Goal: Transaction & Acquisition: Purchase product/service

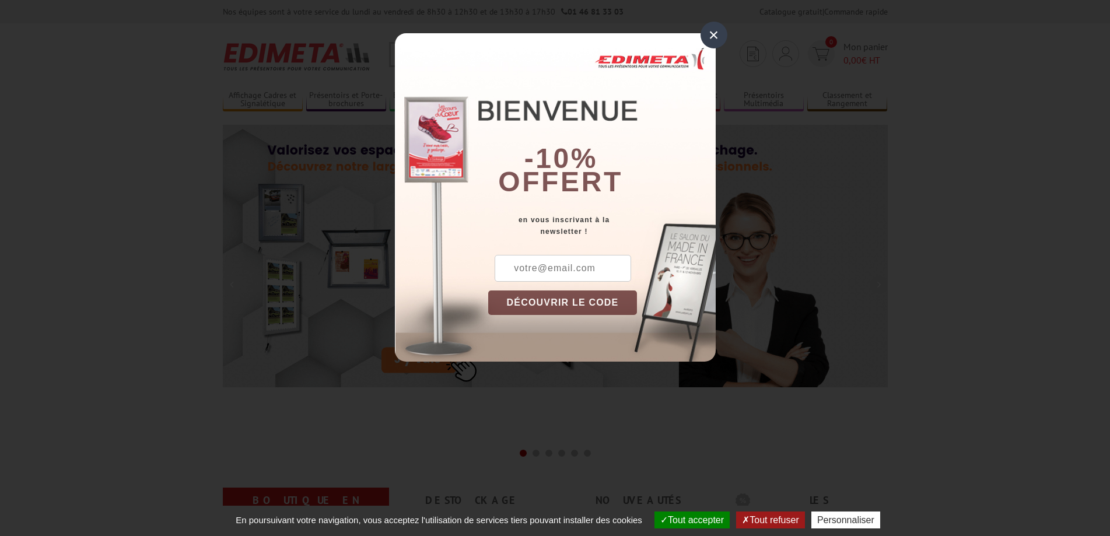
click at [712, 33] on div "×" at bounding box center [713, 35] width 27 height 27
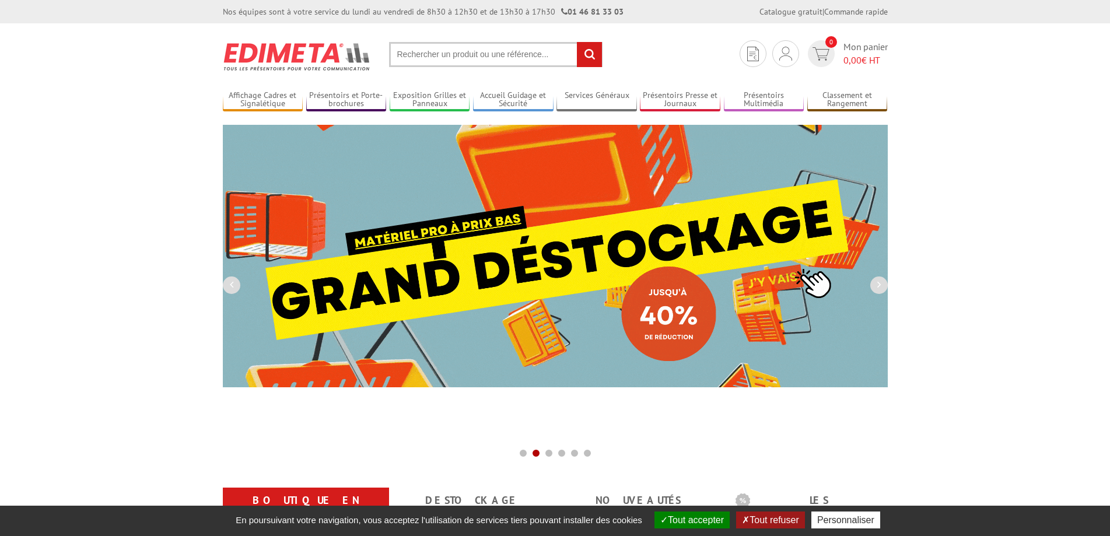
click at [499, 62] on input "text" at bounding box center [495, 54] width 213 height 25
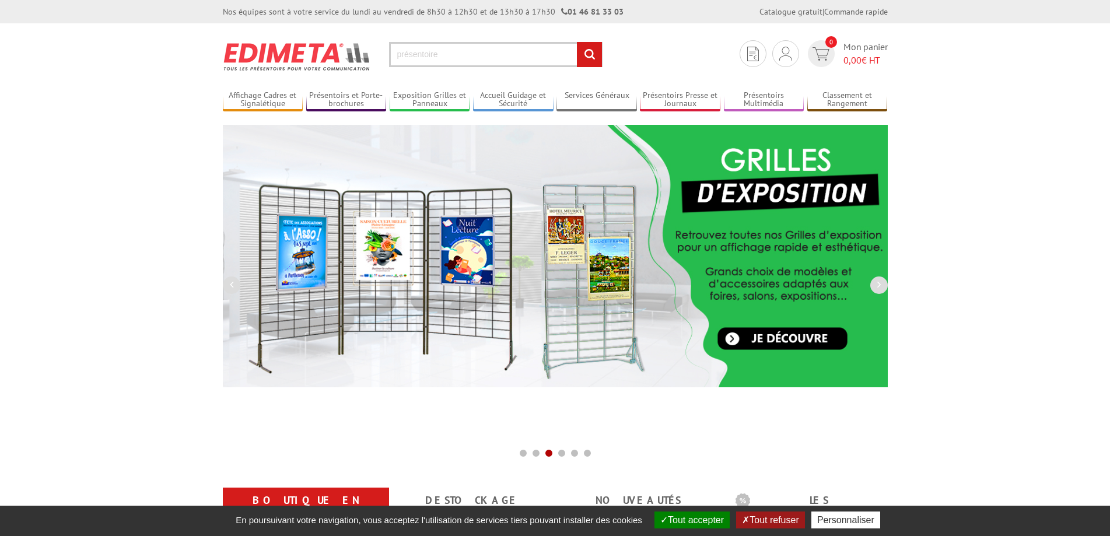
type input "présentoire"
click at [577, 42] on input "rechercher" at bounding box center [589, 54] width 25 height 25
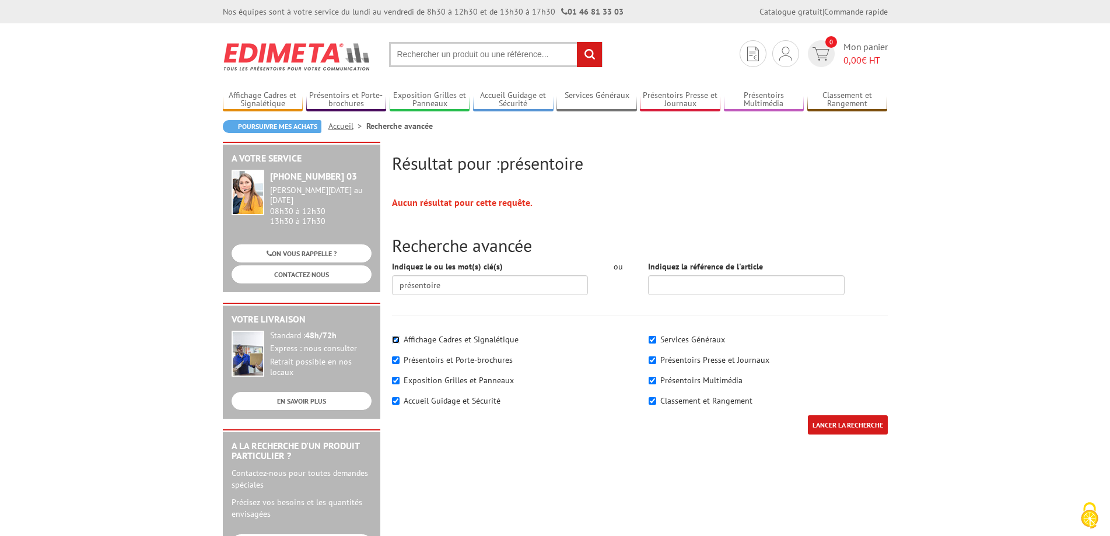
click at [395, 340] on input"] "Affichage Cadres et Signalétique" at bounding box center [396, 340] width 8 height 8
checkbox input"] "true"
click at [453, 279] on input "présentoire" at bounding box center [490, 285] width 196 height 20
type input "présentoir"
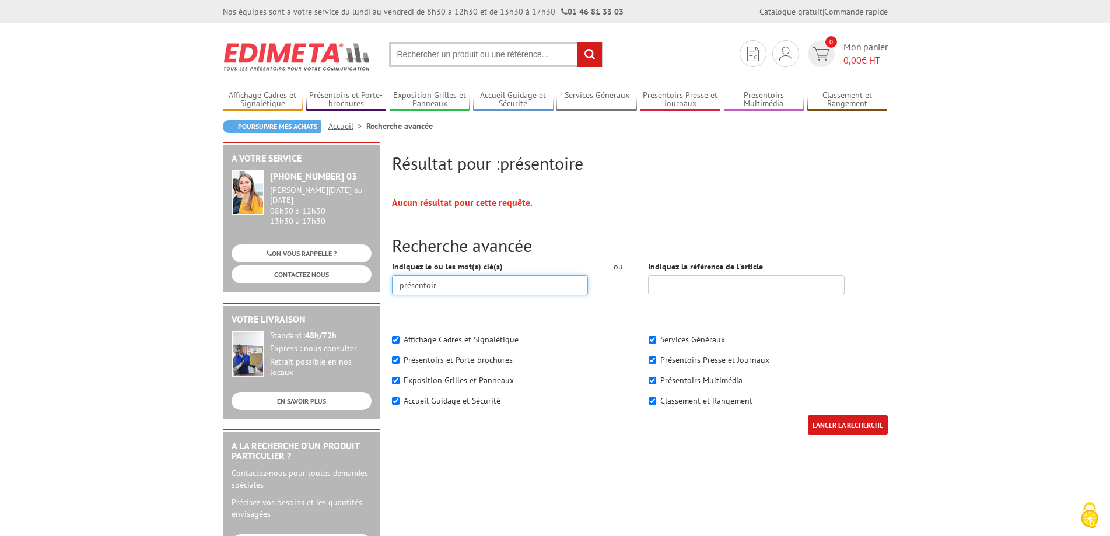
click at [808, 415] on input "LANCER LA RECHERCHE" at bounding box center [848, 424] width 80 height 19
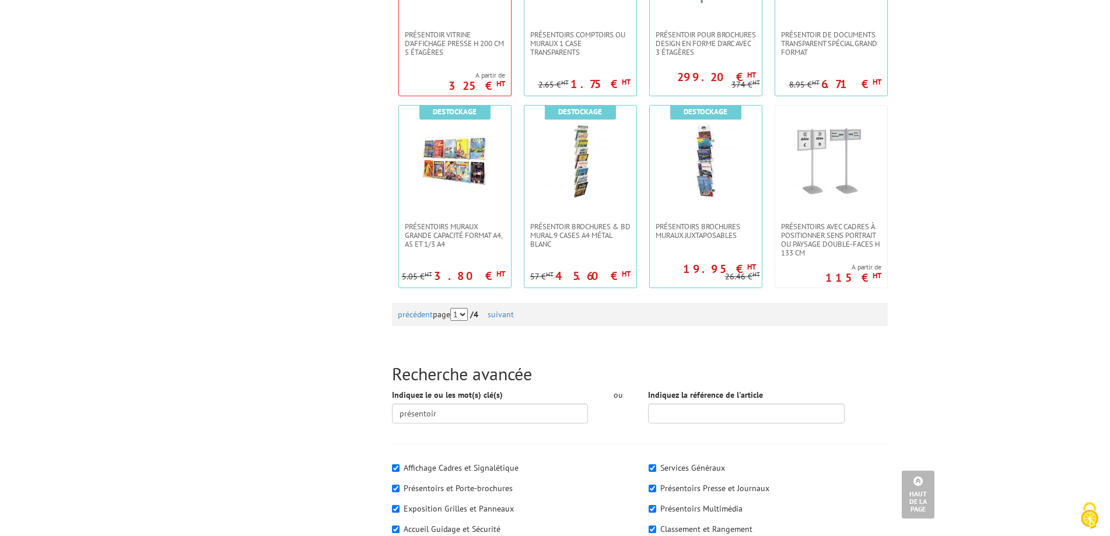
scroll to position [1108, 0]
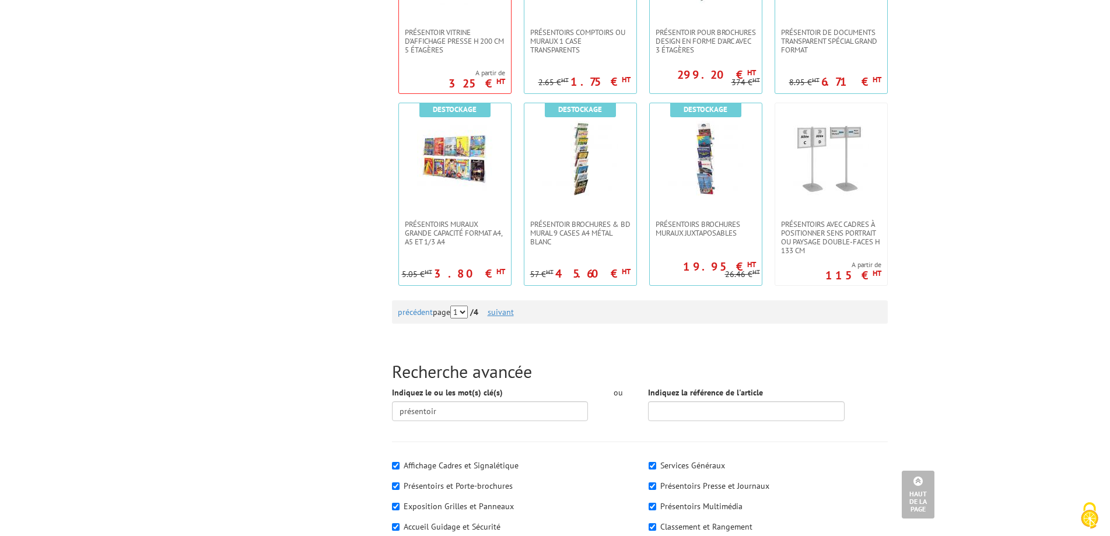
click at [508, 312] on link "suivant" at bounding box center [500, 312] width 26 height 10
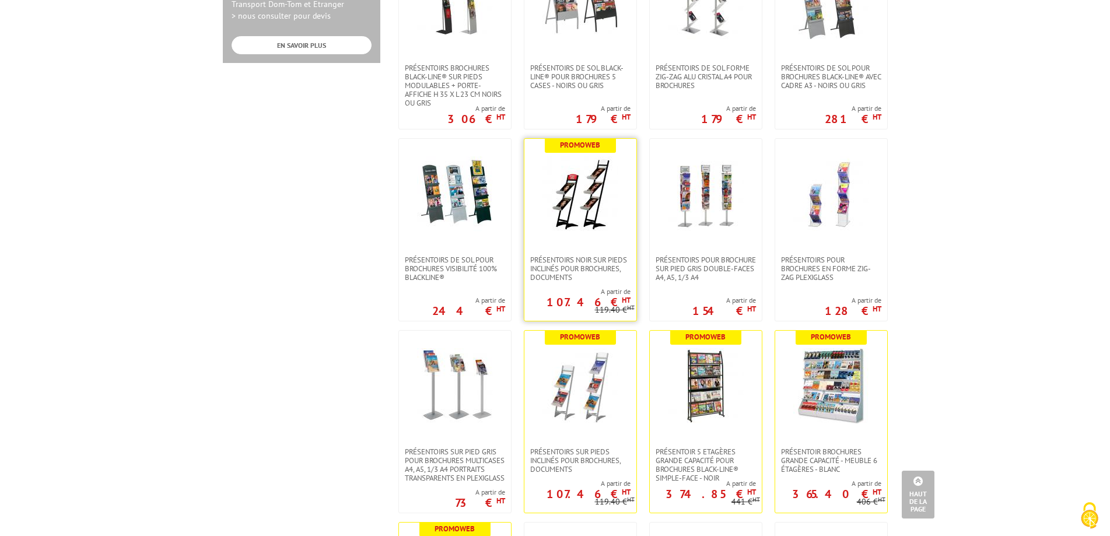
scroll to position [700, 0]
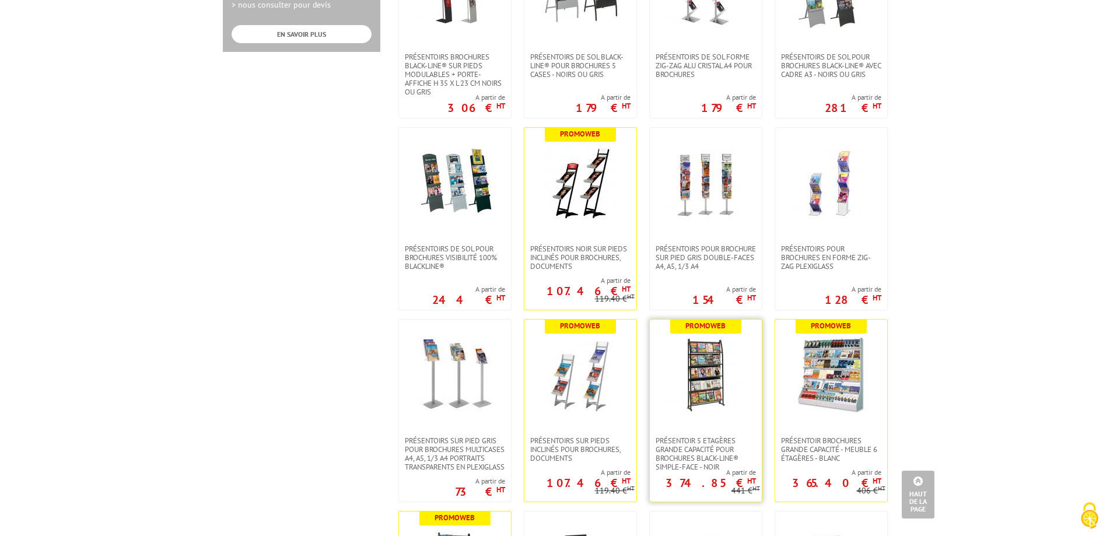
click at [745, 402] on link at bounding box center [706, 378] width 112 height 117
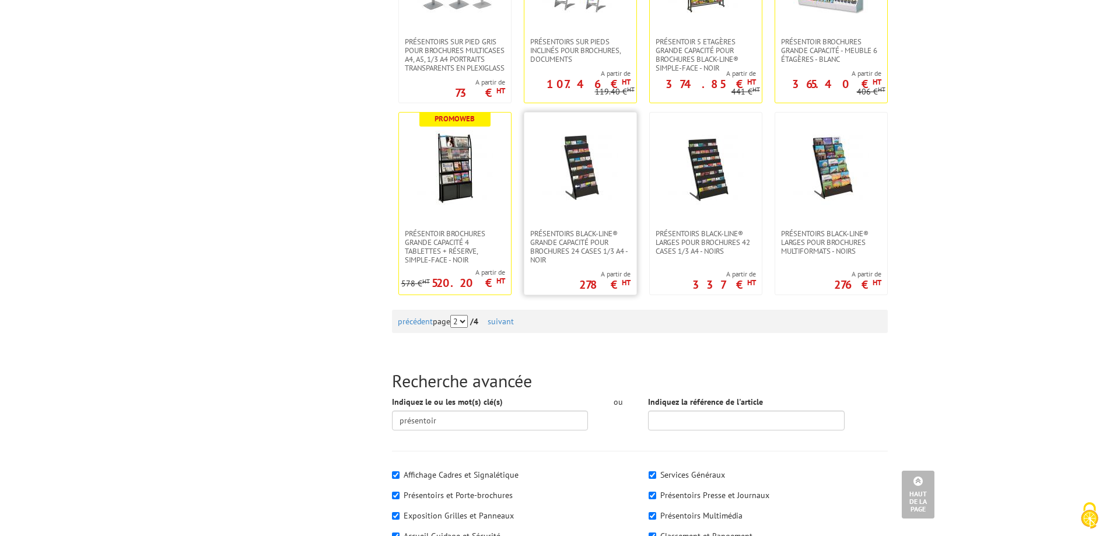
scroll to position [1108, 0]
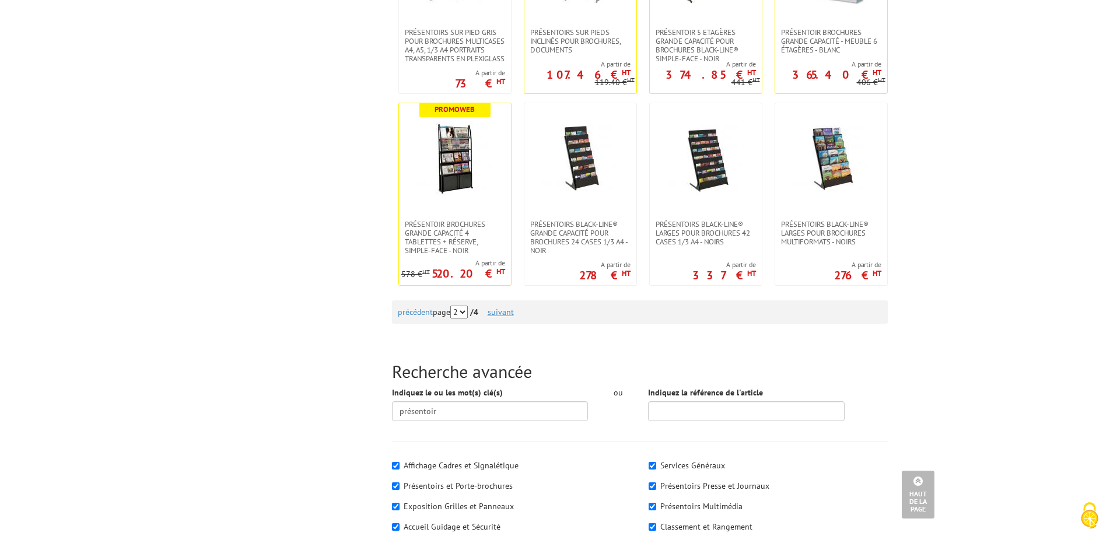
click at [511, 314] on link "suivant" at bounding box center [500, 312] width 26 height 10
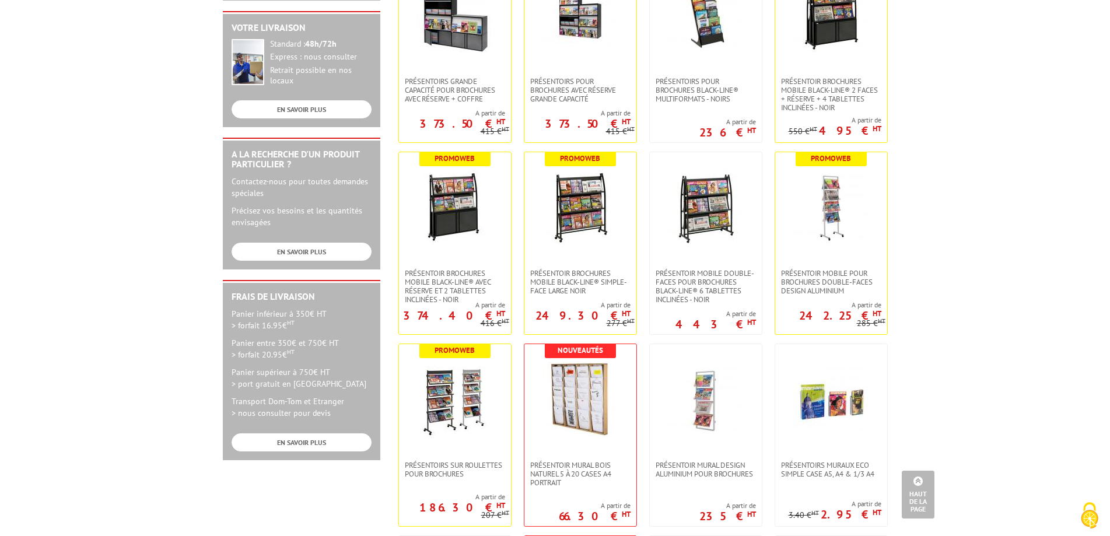
scroll to position [350, 0]
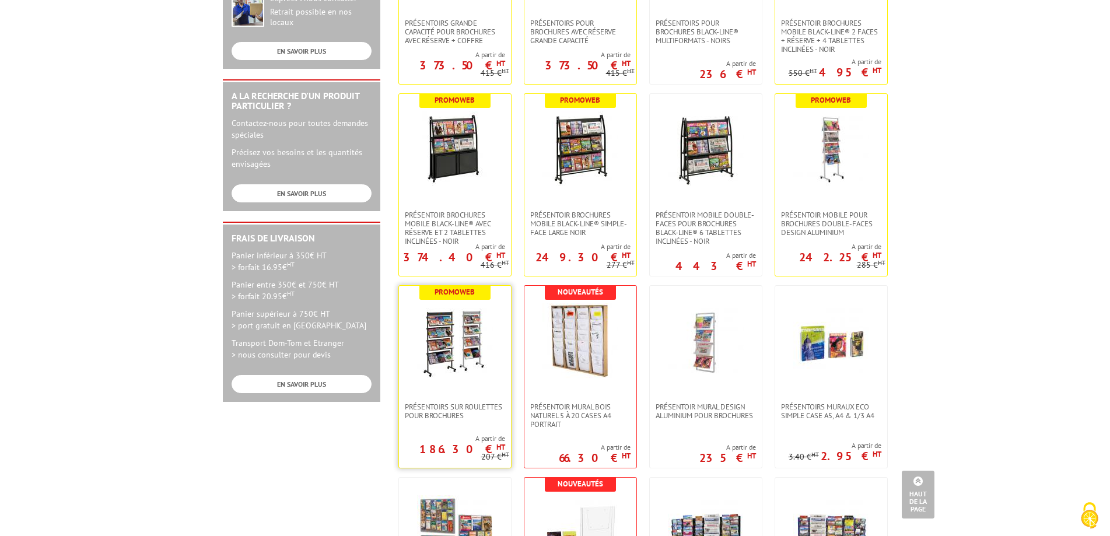
click at [475, 356] on img at bounding box center [455, 341] width 76 height 76
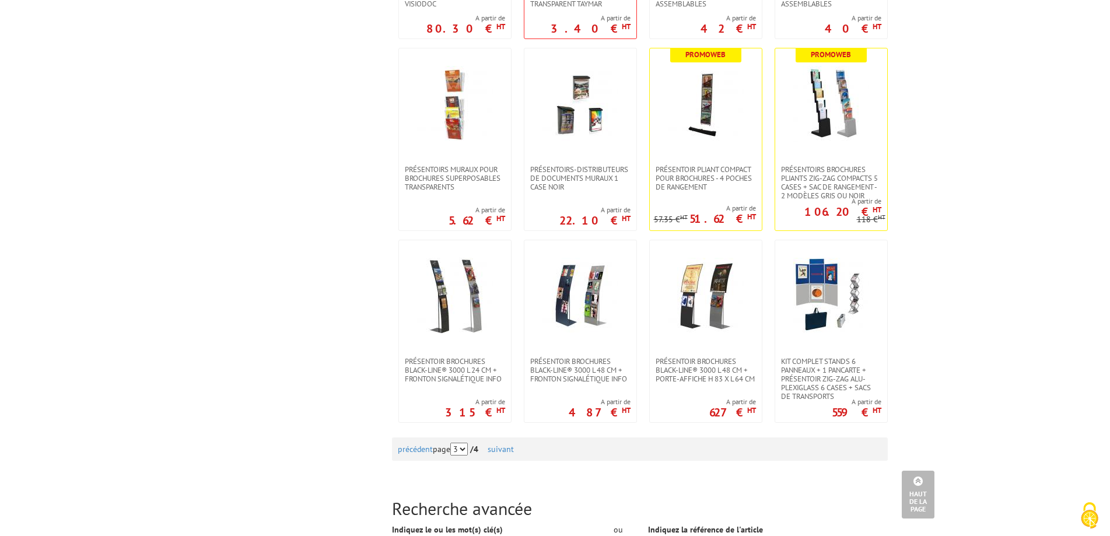
scroll to position [991, 0]
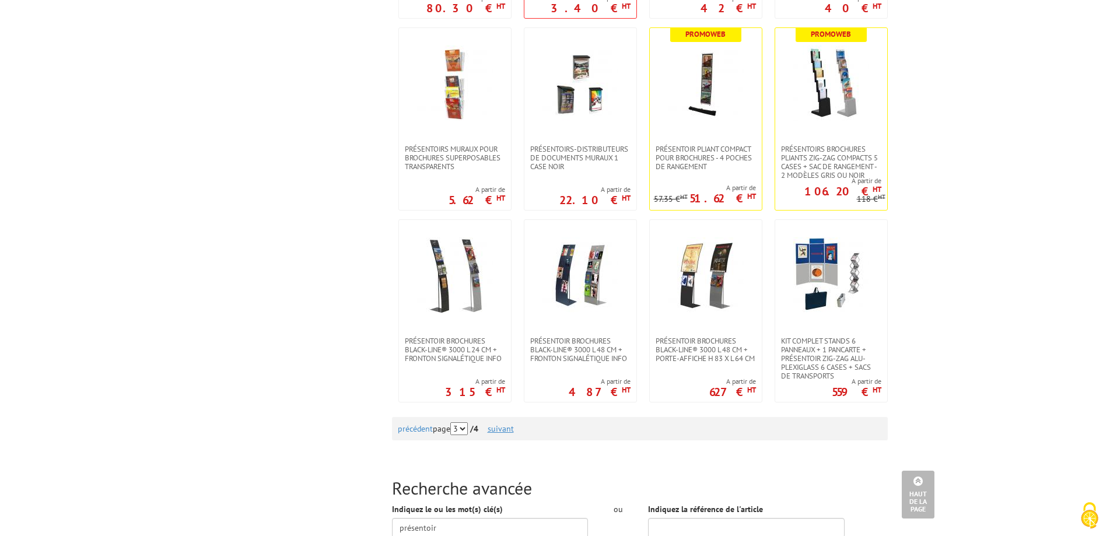
click at [504, 423] on link "suivant" at bounding box center [500, 428] width 26 height 10
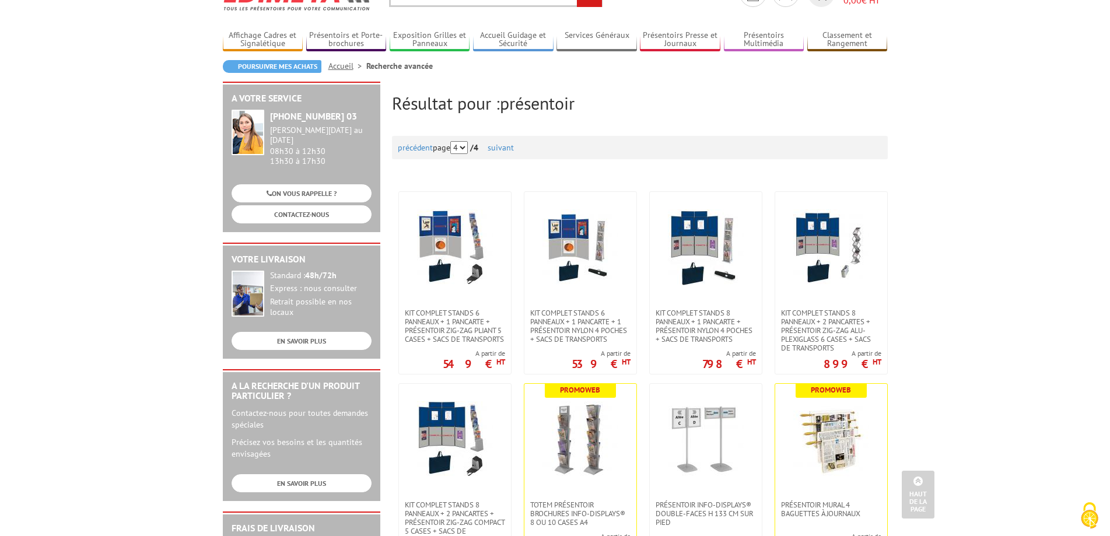
scroll to position [58, 0]
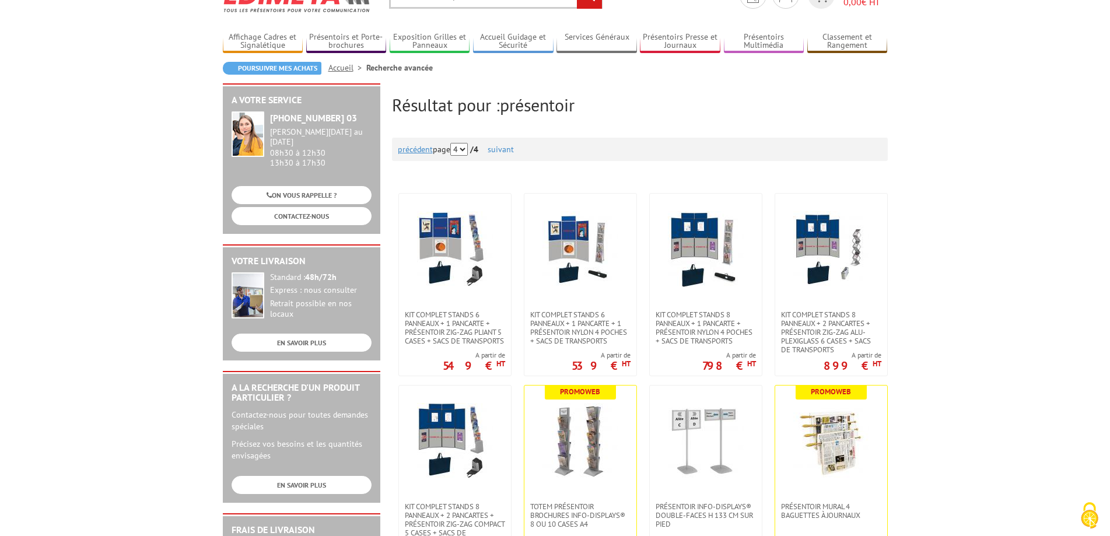
click at [420, 149] on link "précédent" at bounding box center [415, 149] width 35 height 10
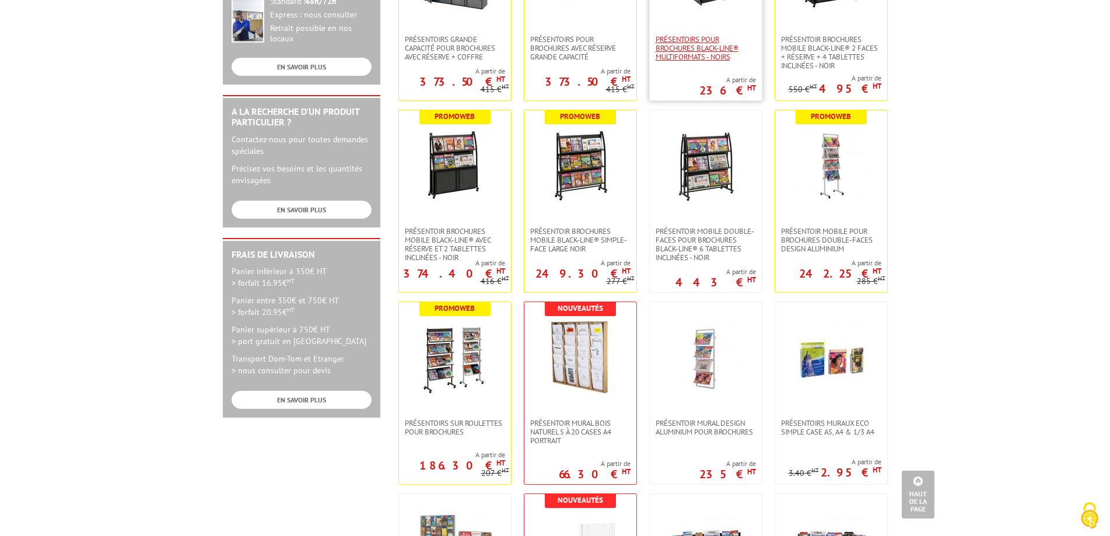
scroll to position [350, 0]
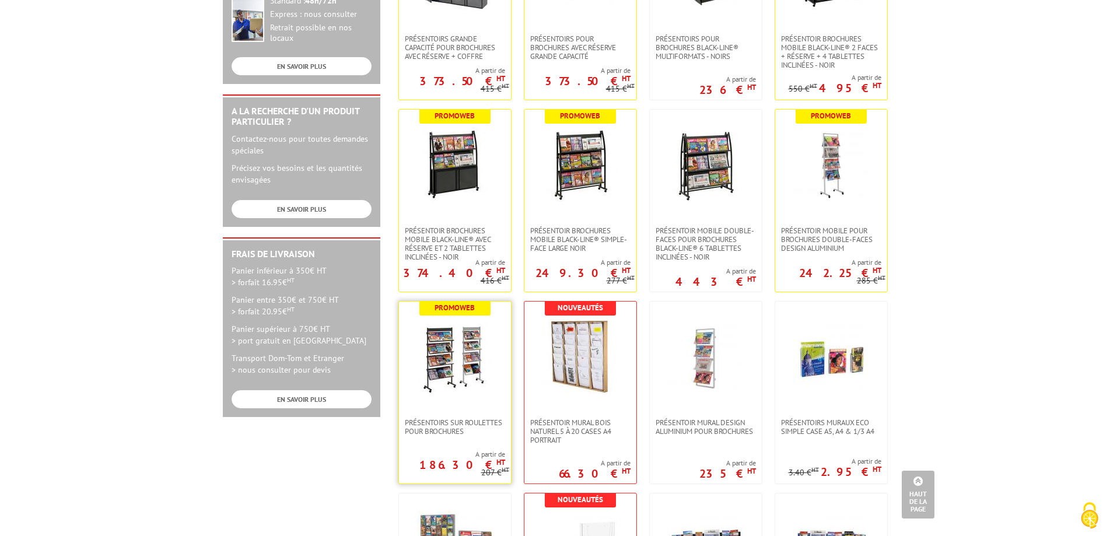
click at [443, 345] on img at bounding box center [455, 357] width 76 height 76
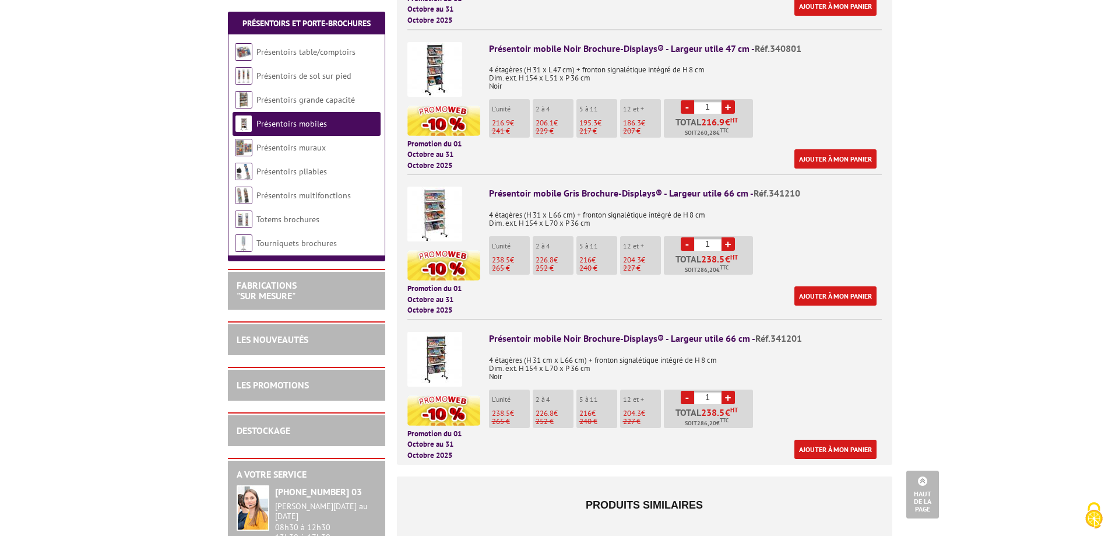
scroll to position [583, 0]
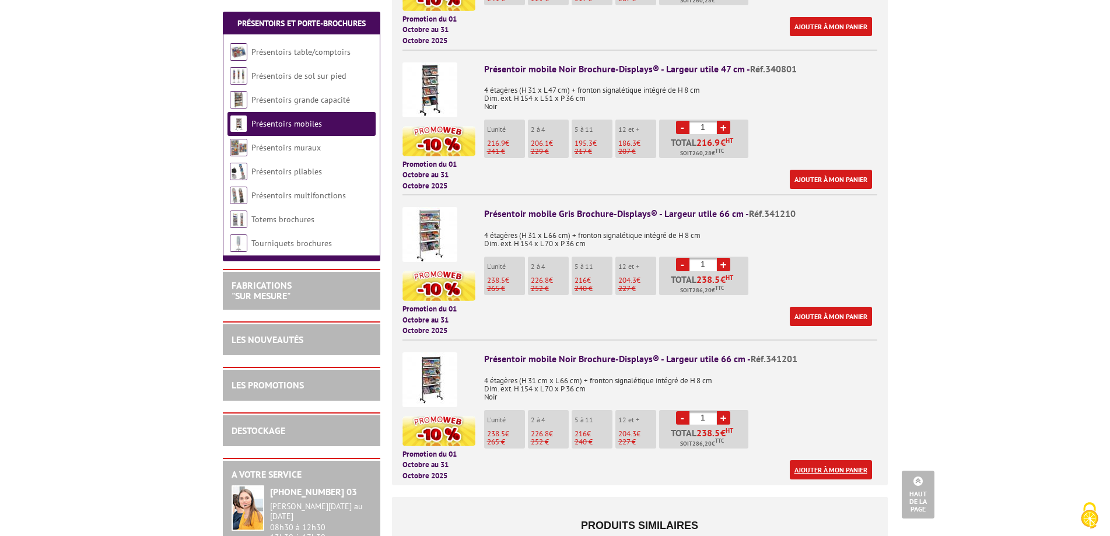
click at [833, 467] on link "Ajouter à mon panier" at bounding box center [830, 469] width 82 height 19
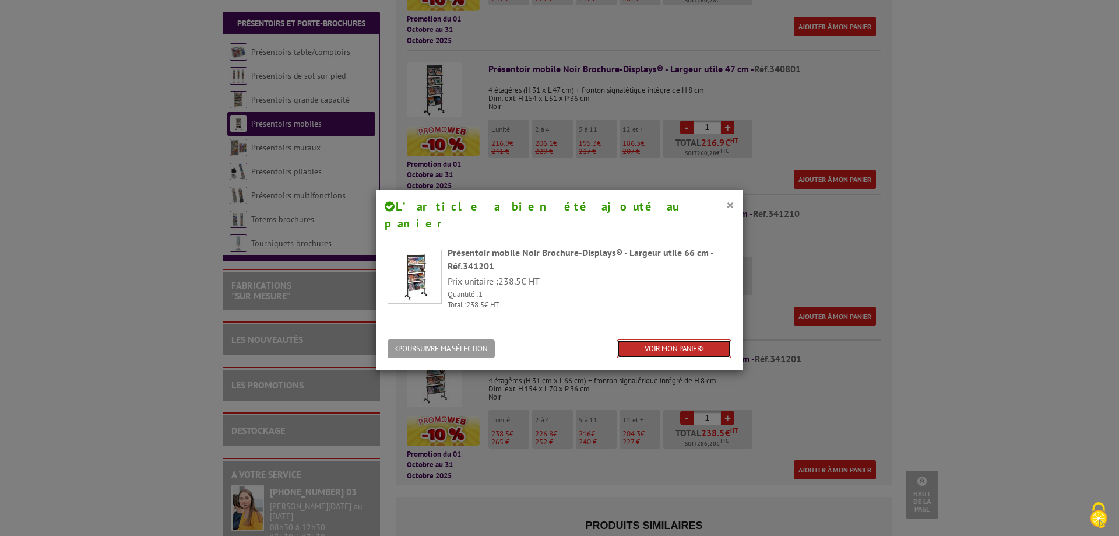
click at [640, 339] on link "VOIR MON PANIER" at bounding box center [674, 348] width 115 height 19
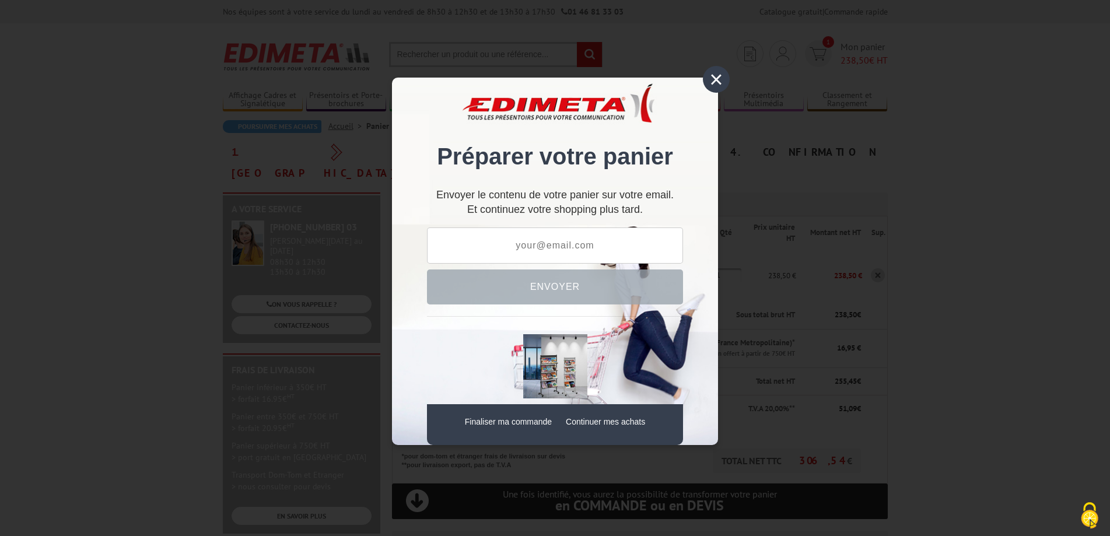
click at [713, 75] on div "×" at bounding box center [716, 79] width 27 height 27
